Goal: Information Seeking & Learning: Learn about a topic

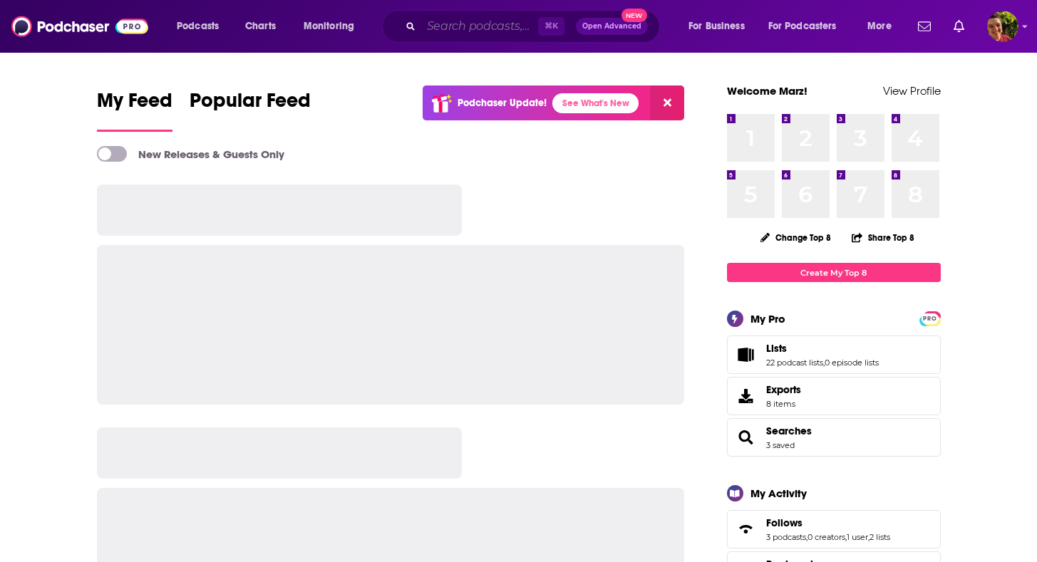
click at [505, 24] on input "Search podcasts, credits, & more..." at bounding box center [479, 26] width 117 height 23
paste input "The Big Silence with [PERSON_NAME]"
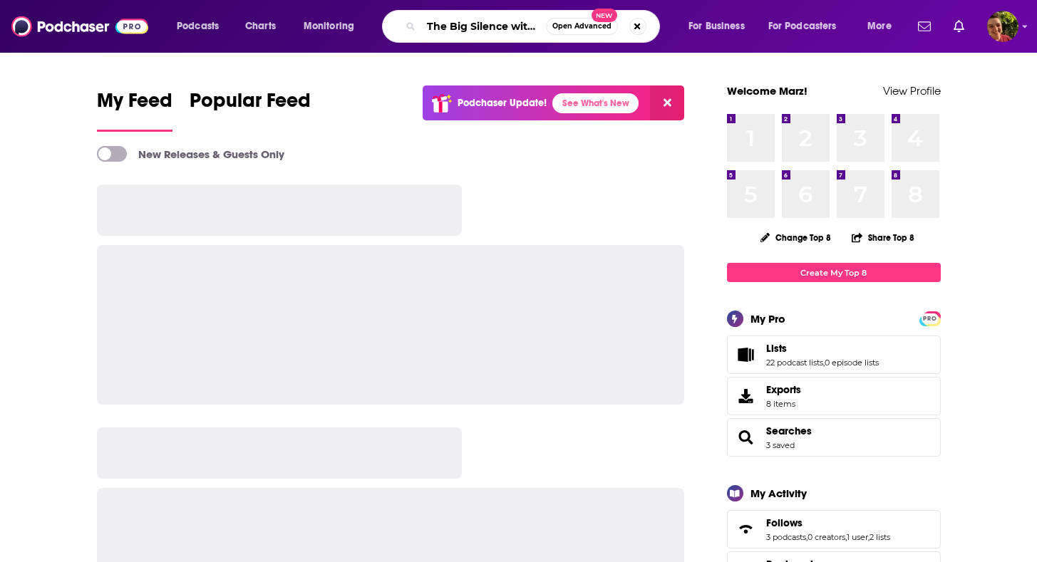
scroll to position [0, 68]
type input "The Big Silence with [PERSON_NAME]"
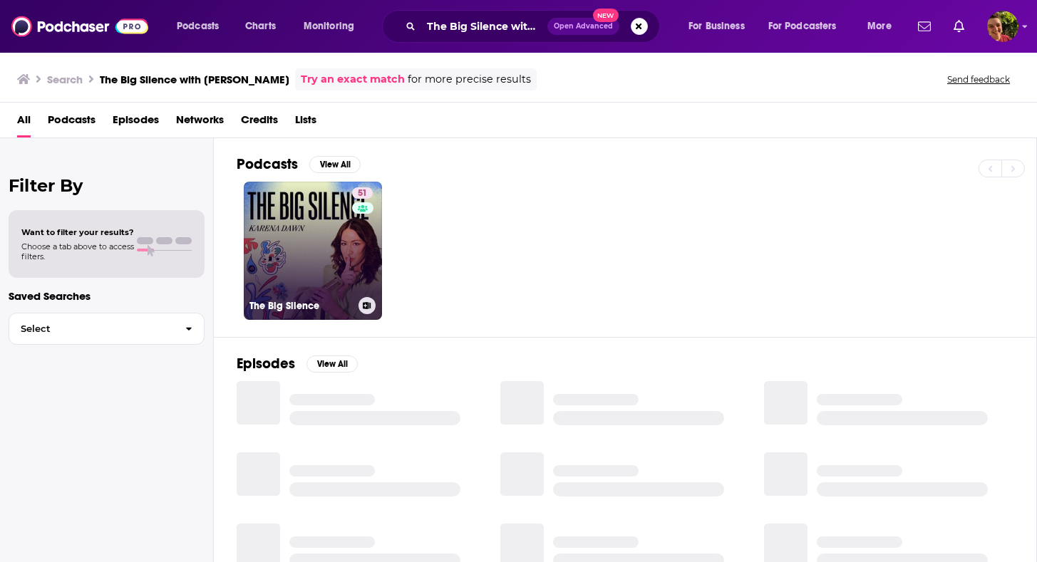
click at [343, 247] on link "51 The Big Silence" at bounding box center [313, 251] width 138 height 138
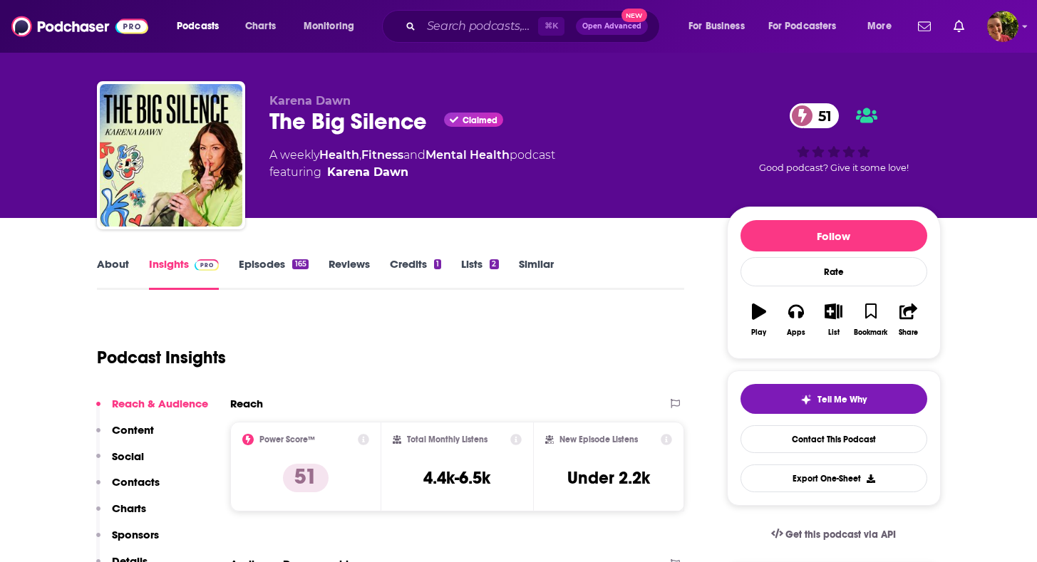
scroll to position [15, 0]
